Goal: Task Accomplishment & Management: Use online tool/utility

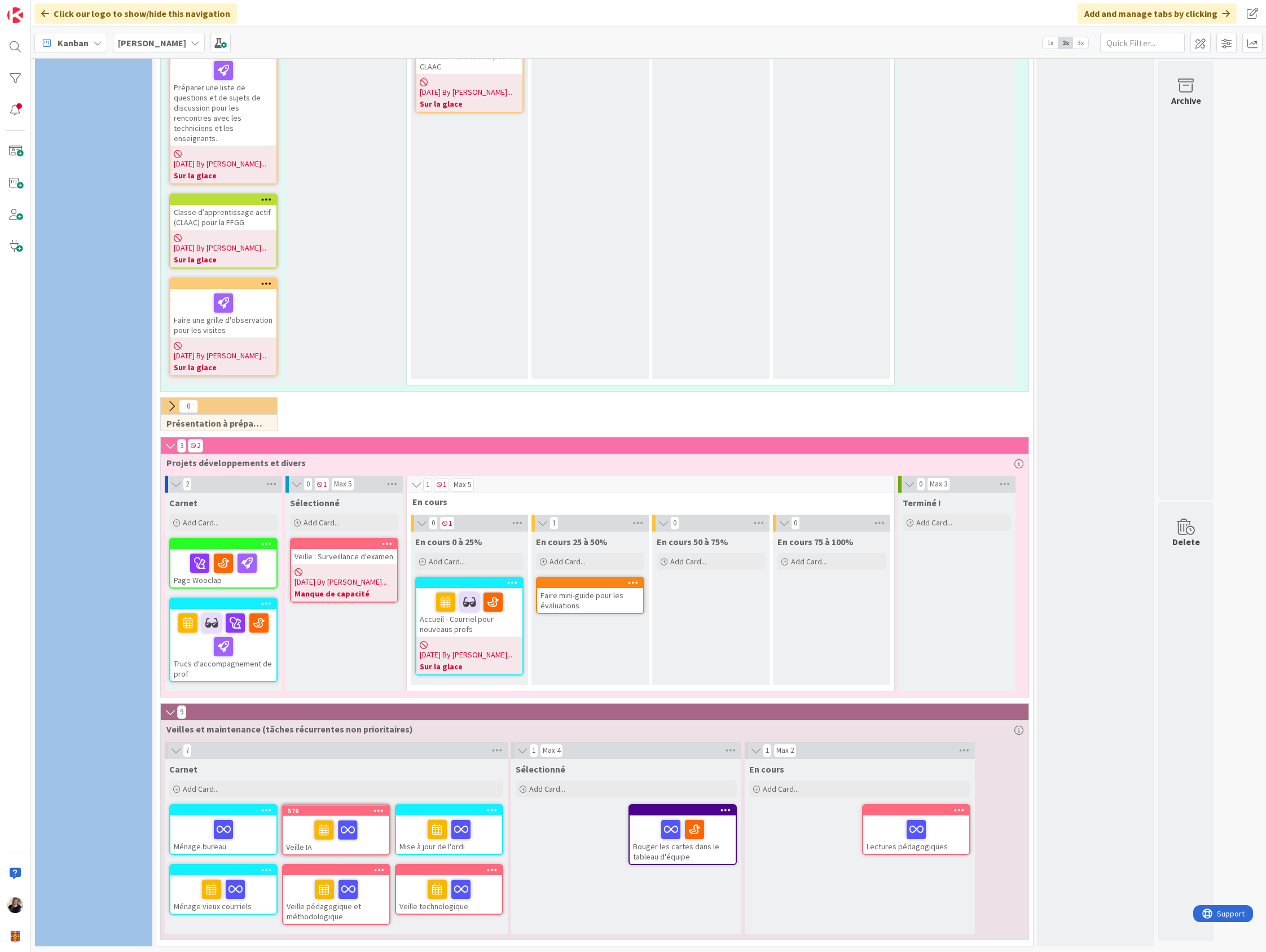
scroll to position [1273, 0]
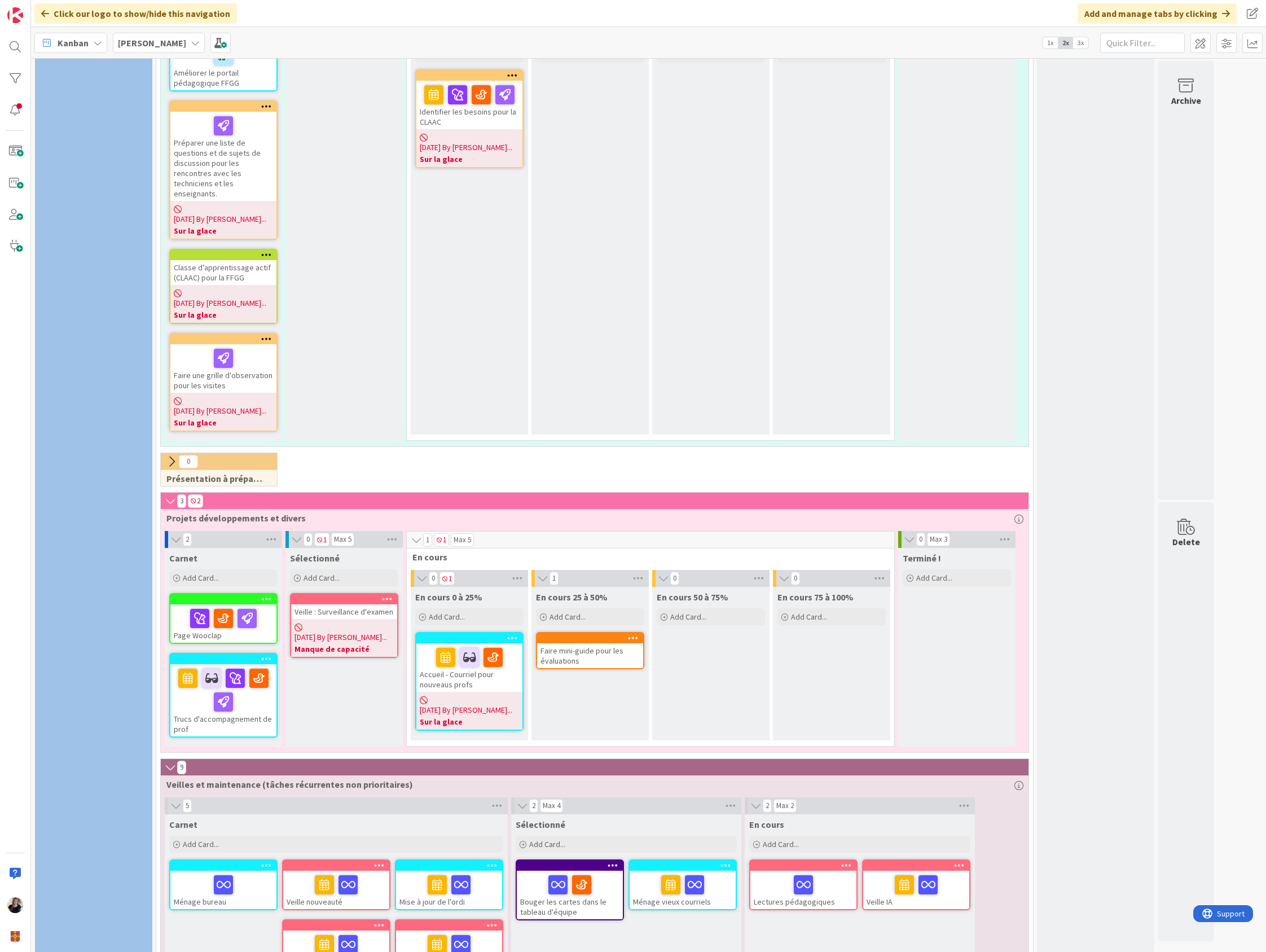
drag, startPoint x: 710, startPoint y: 420, endPoint x: 853, endPoint y: 823, distance: 427.6
click at [710, 453] on div "0 Présentation à préparer/organisation/événement" at bounding box center [595, 472] width 873 height 39
click at [885, 870] on div "Veille IA" at bounding box center [916, 890] width 106 height 39
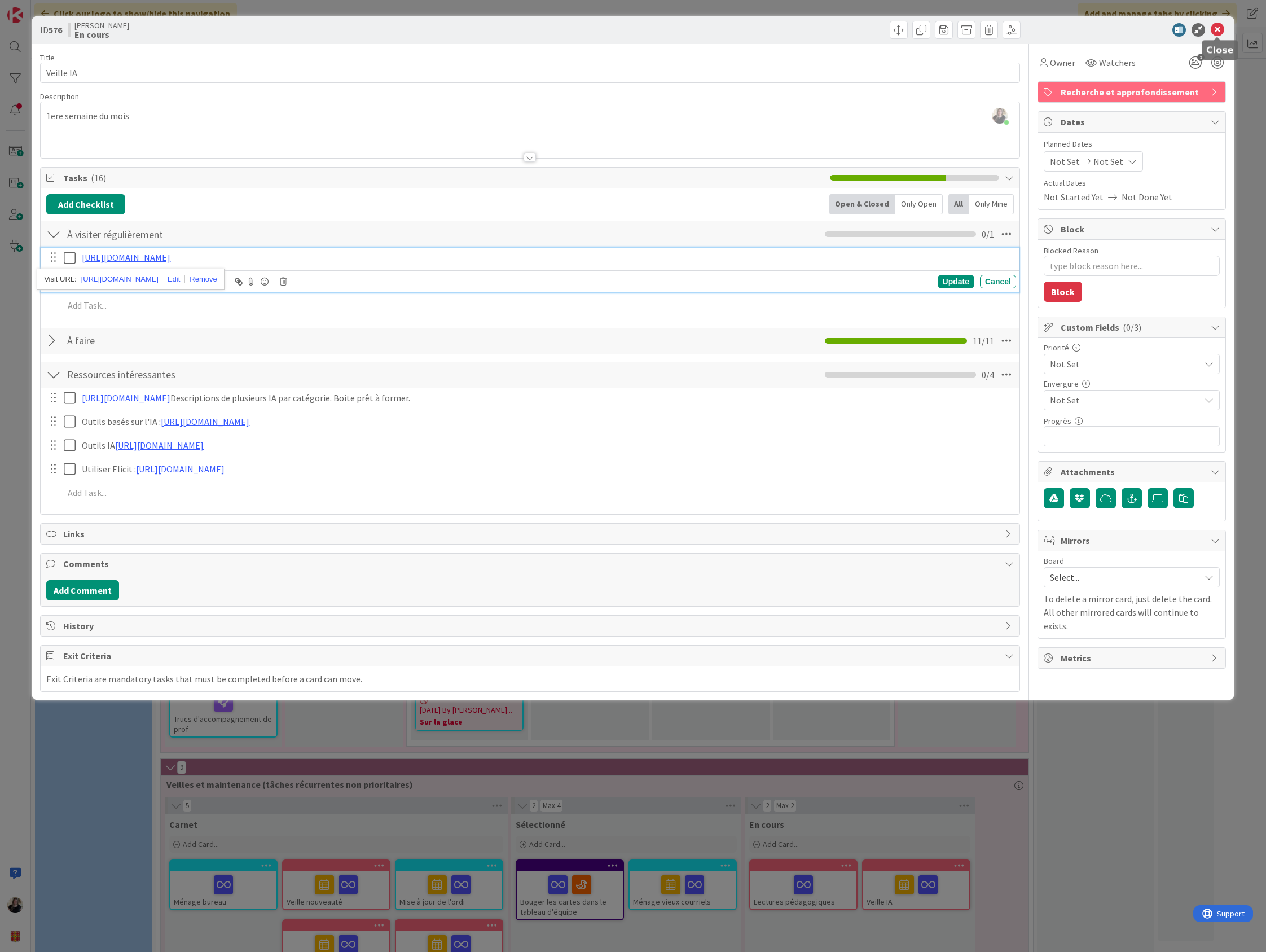
click at [1222, 29] on icon at bounding box center [1217, 29] width 14 height 14
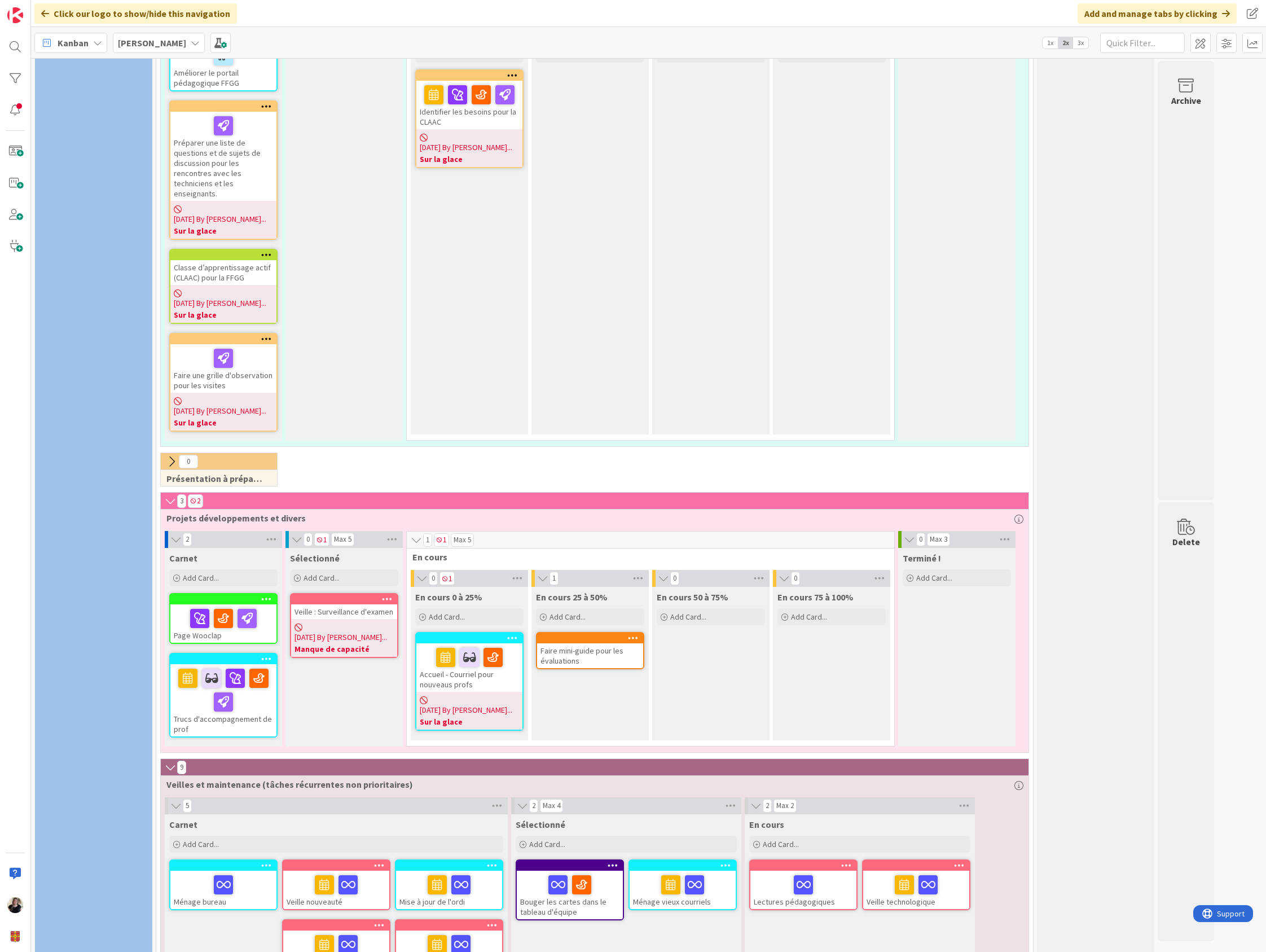
click at [957, 873] on div at bounding box center [916, 884] width 99 height 24
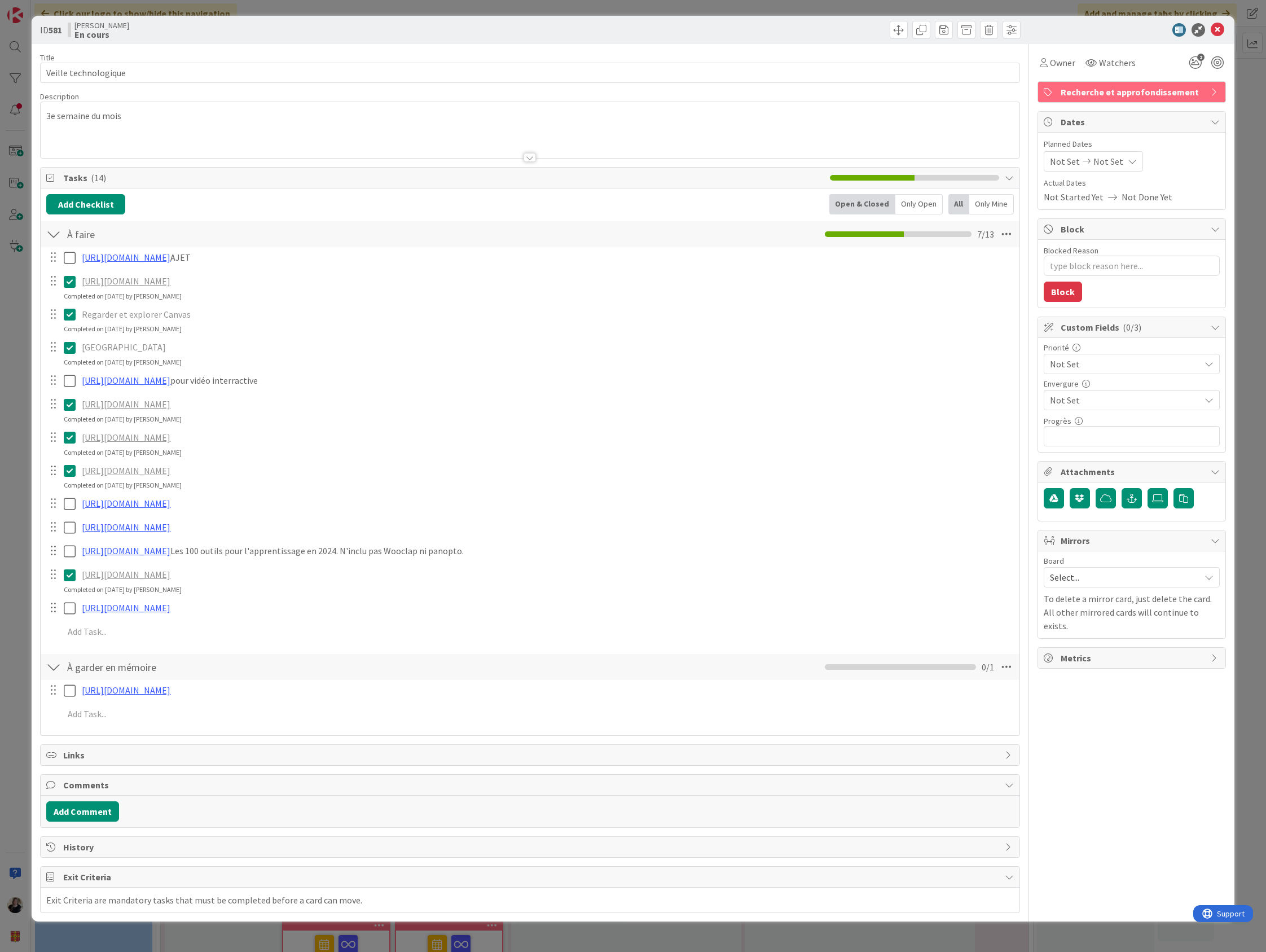
type textarea "x"
